Goal: Obtain resource: Download file/media

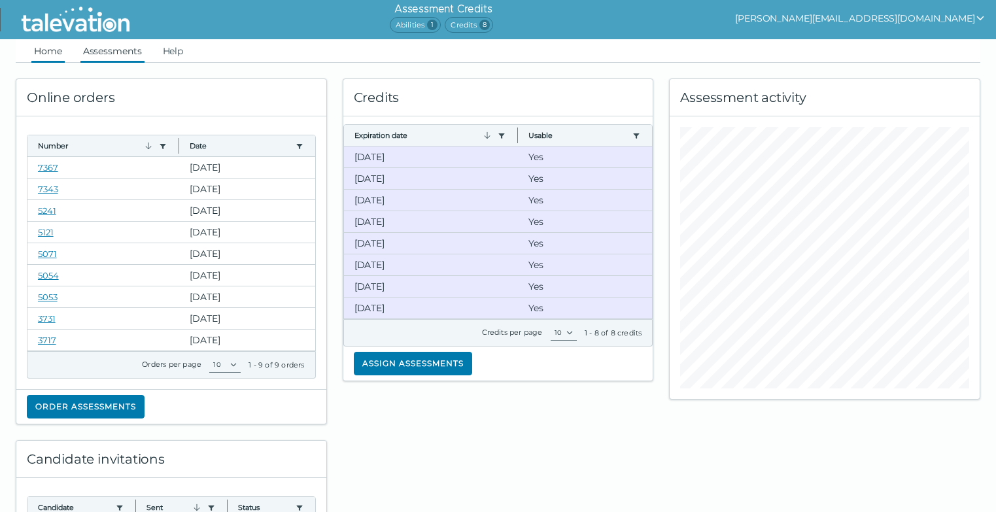
click at [128, 52] on link "Assessments" at bounding box center [112, 51] width 64 height 24
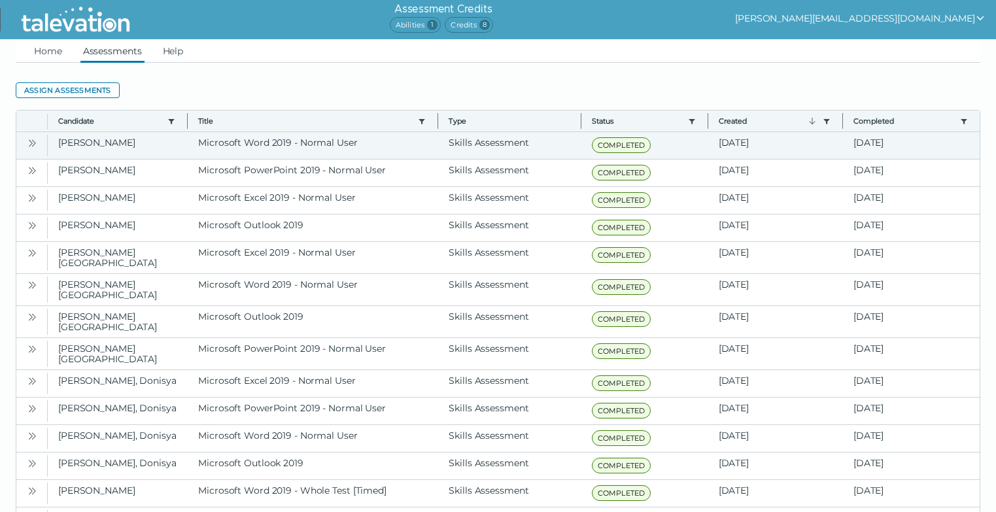
click at [33, 143] on icon "Open" at bounding box center [32, 143] width 10 height 10
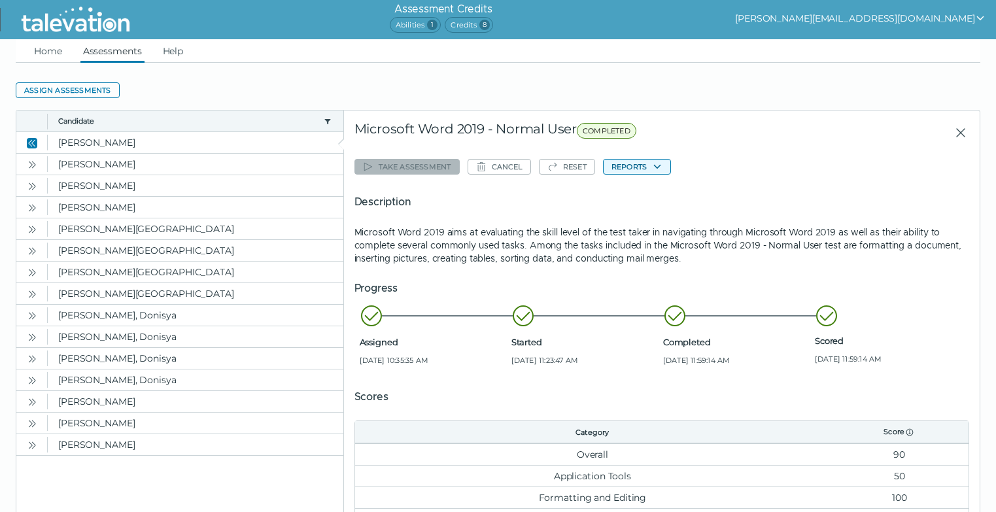
click at [655, 169] on icon "button" at bounding box center [657, 167] width 10 height 10
click at [652, 191] on button "Microsoft Word 2019 - Normal User" at bounding box center [686, 192] width 164 height 16
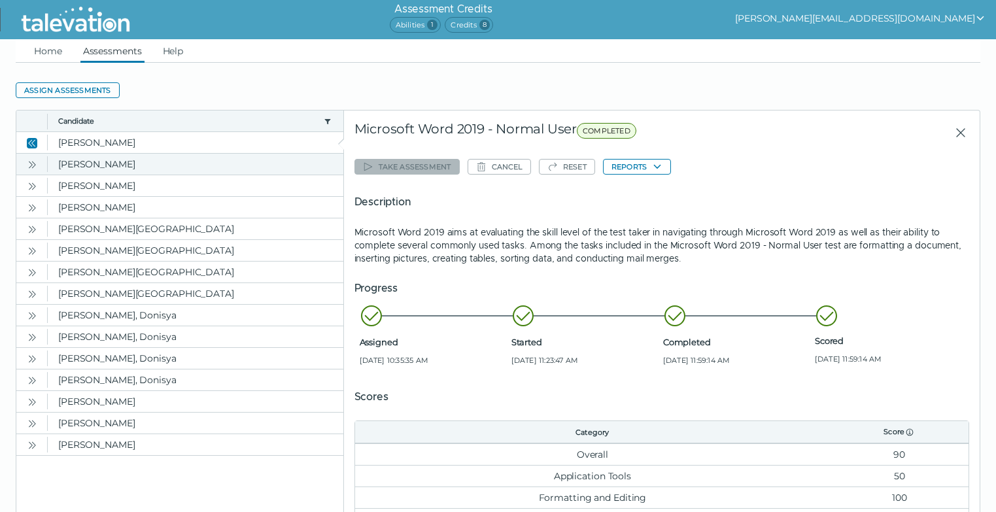
click at [32, 164] on icon "Open" at bounding box center [32, 165] width 10 height 10
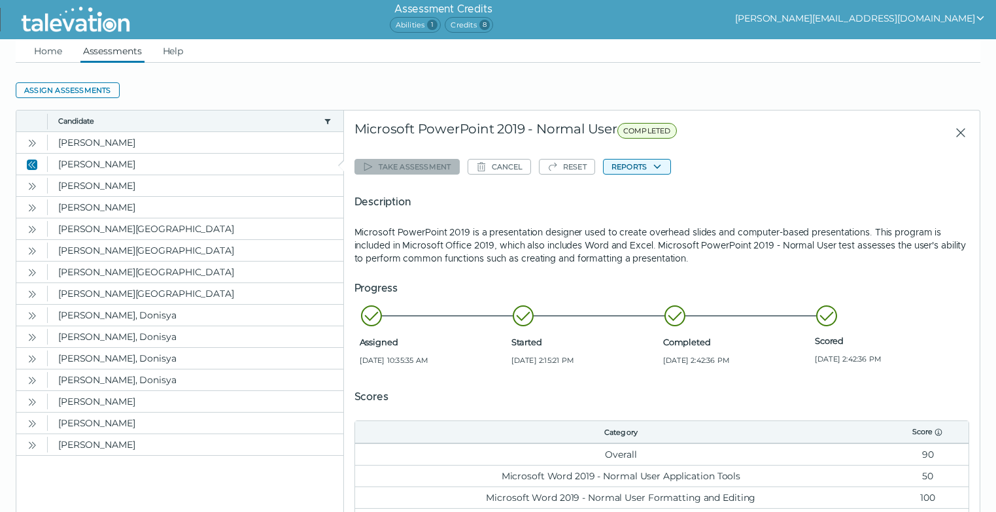
click at [653, 171] on icon "button" at bounding box center [657, 167] width 10 height 10
click at [650, 192] on button "Microsoft PowerPoint 2019 - Normal User" at bounding box center [699, 192] width 190 height 16
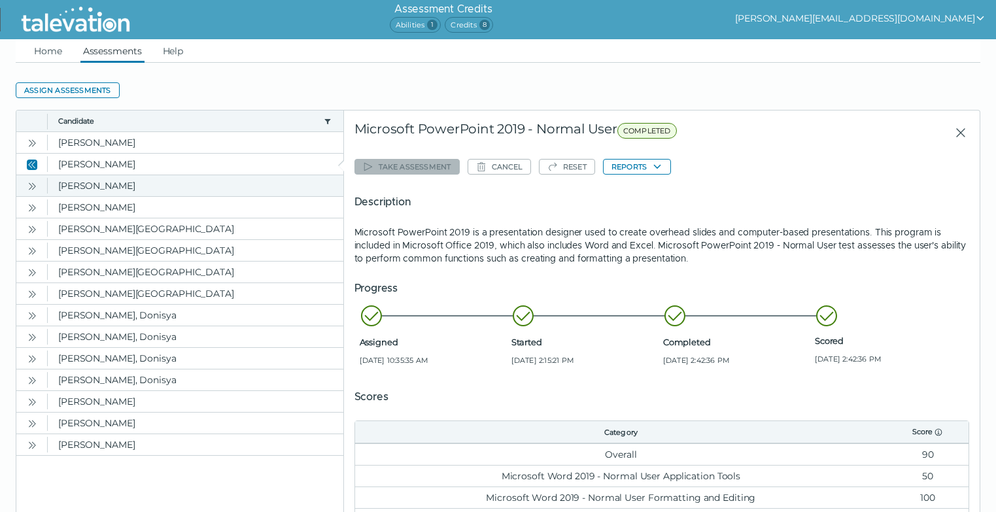
click at [33, 186] on icon "Open" at bounding box center [32, 186] width 10 height 10
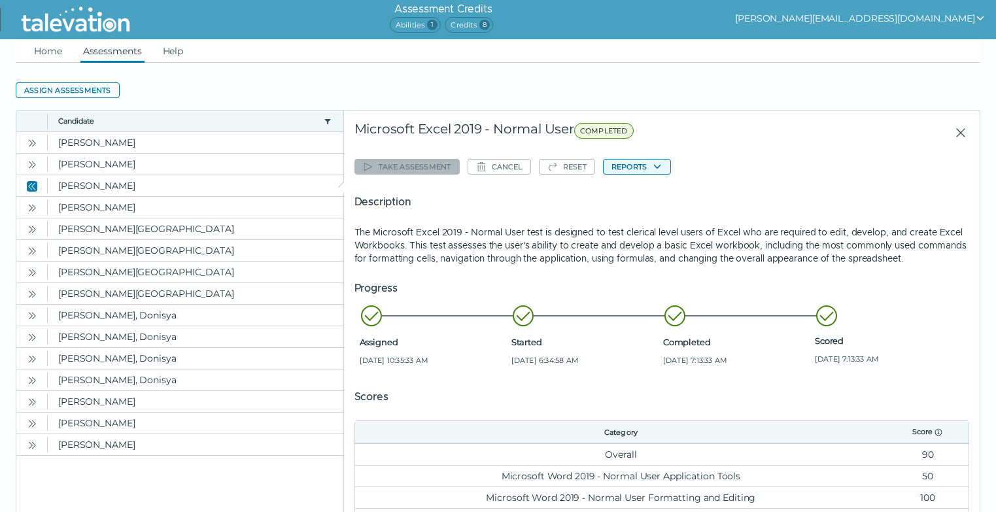
click at [654, 170] on icon "button" at bounding box center [657, 167] width 10 height 10
click at [647, 194] on button "Microsoft Excel 2019 - Normal User" at bounding box center [686, 192] width 164 height 16
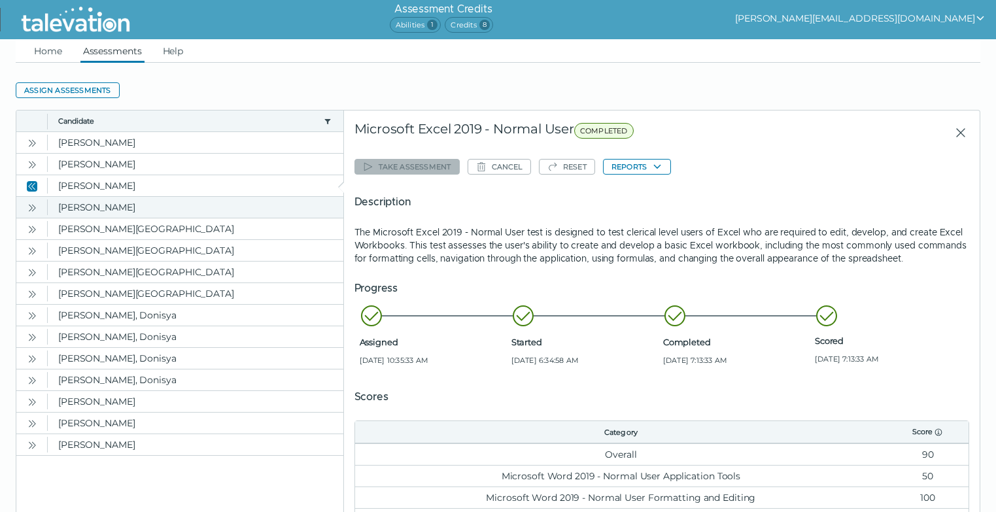
click at [34, 207] on icon "Open" at bounding box center [32, 208] width 10 height 10
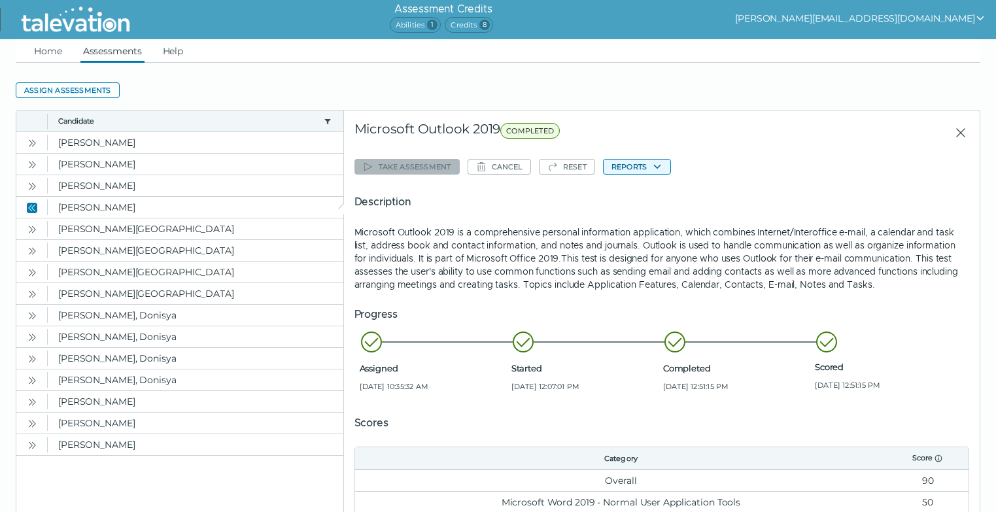
click at [648, 164] on button "Reports" at bounding box center [637, 167] width 68 height 16
click at [645, 192] on button "Microsoft Outlook 2019" at bounding box center [662, 192] width 116 height 16
click at [955, 125] on icon "Close" at bounding box center [961, 133] width 16 height 16
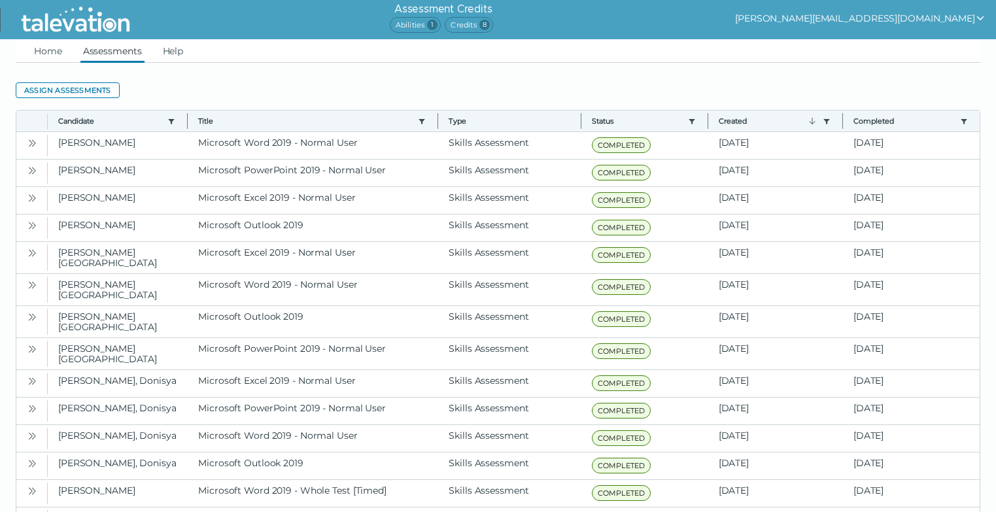
click at [983, 19] on icon "show user actions" at bounding box center [980, 18] width 10 height 10
click at [857, 31] on clr-dropdown-menu "Sign out" at bounding box center [817, 43] width 78 height 33
click at [856, 47] on div "Sign out" at bounding box center [817, 44] width 77 height 16
